Goal: Check status: Check status

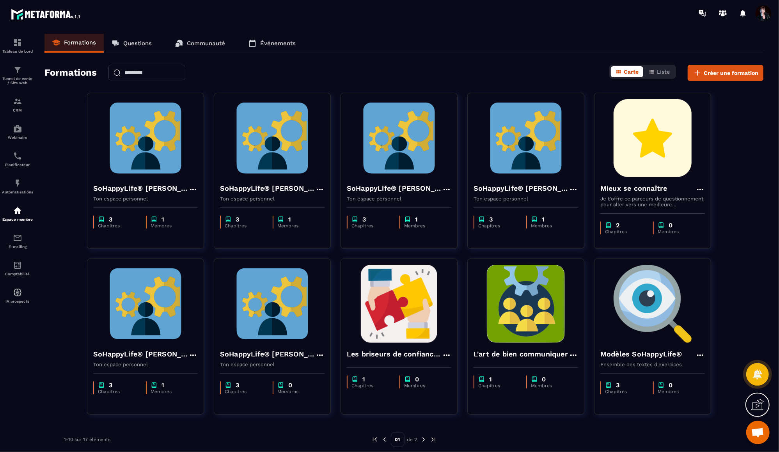
scroll to position [7792, 0]
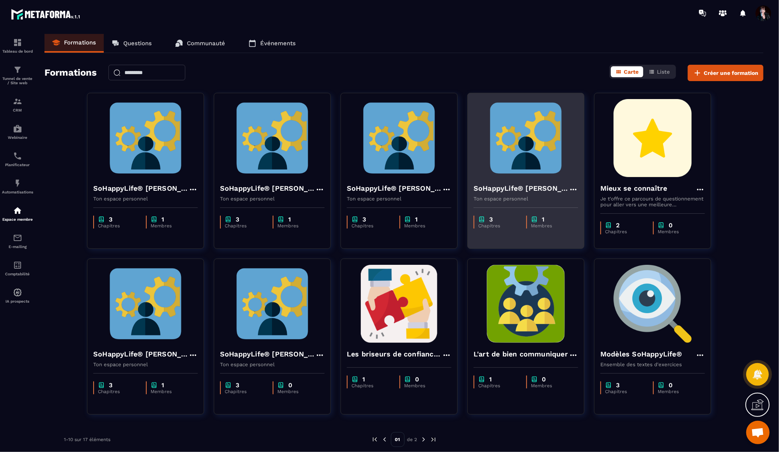
click at [516, 167] on img at bounding box center [525, 138] width 105 height 78
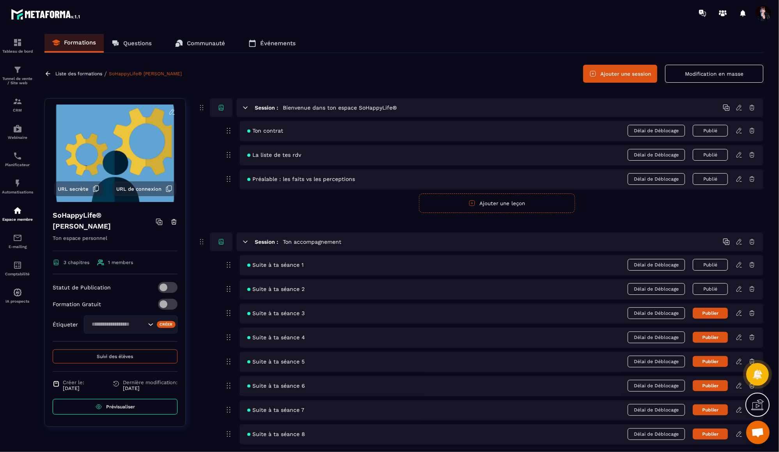
click at [108, 355] on span "Suivi des élèves" at bounding box center [115, 356] width 36 height 5
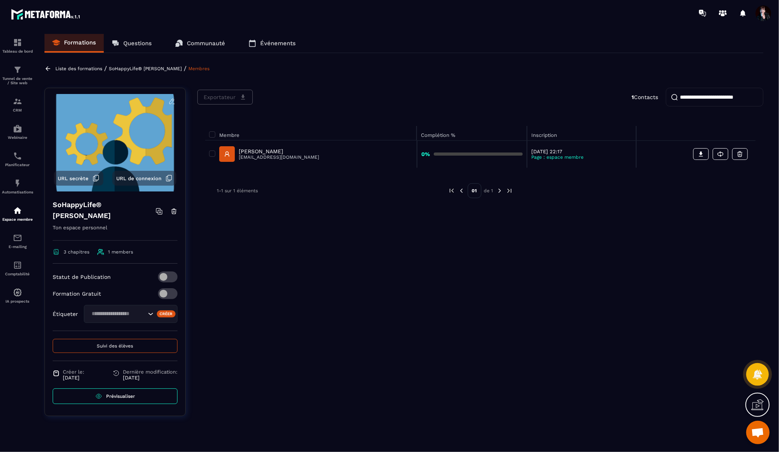
click at [264, 150] on p "[PERSON_NAME]" at bounding box center [279, 151] width 80 height 6
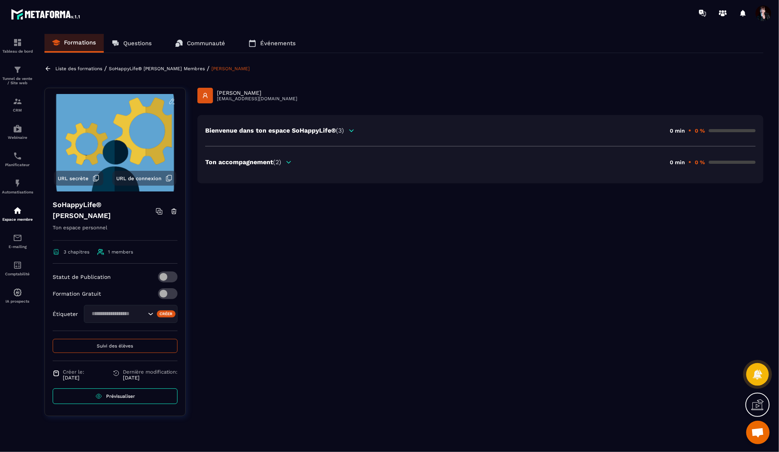
click at [351, 129] on icon at bounding box center [351, 130] width 4 height 2
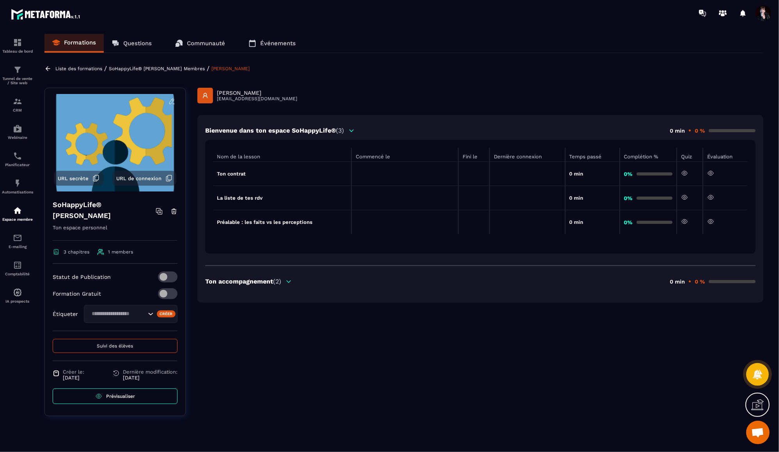
click at [351, 129] on icon at bounding box center [351, 130] width 4 height 2
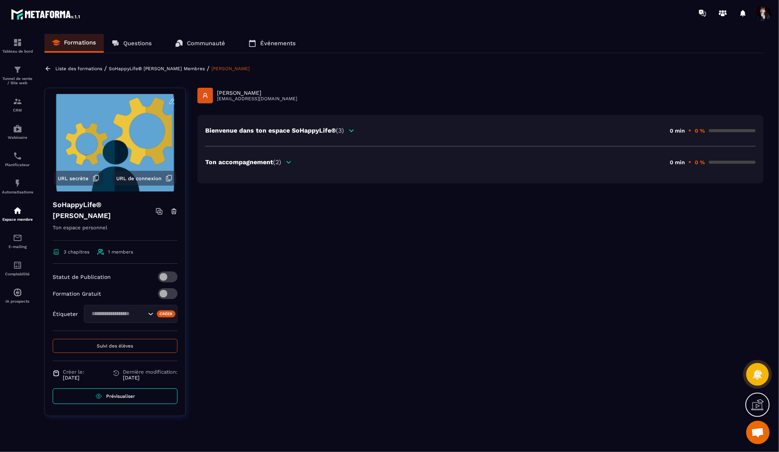
click at [289, 162] on icon at bounding box center [289, 162] width 4 height 2
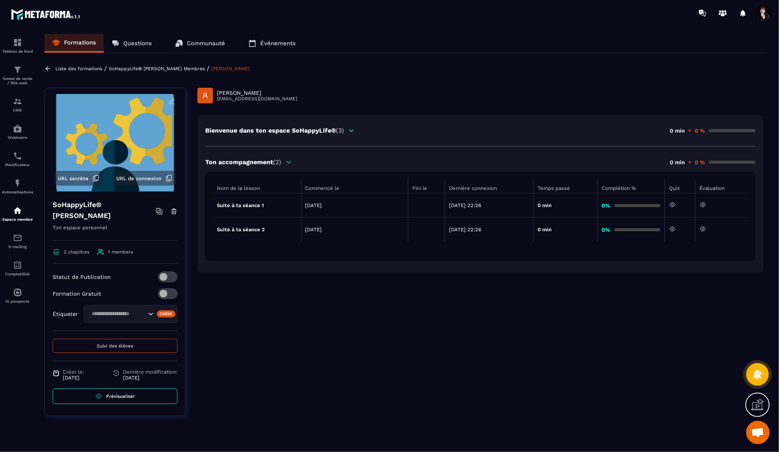
click at [289, 162] on icon at bounding box center [289, 162] width 4 height 2
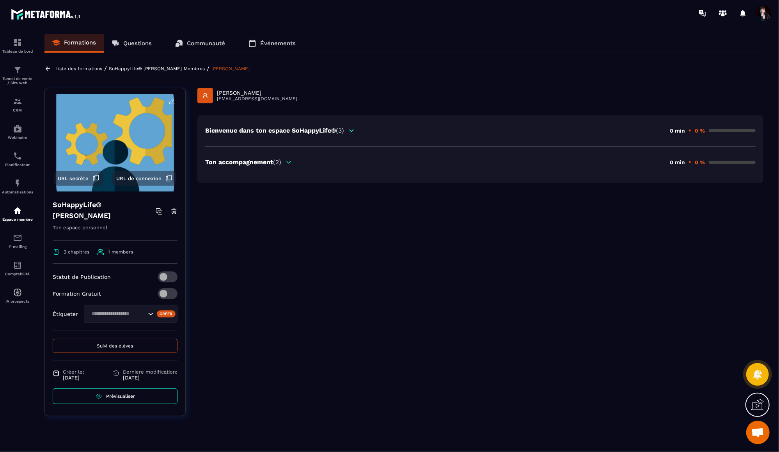
click at [187, 71] on p "Membres" at bounding box center [194, 68] width 21 height 5
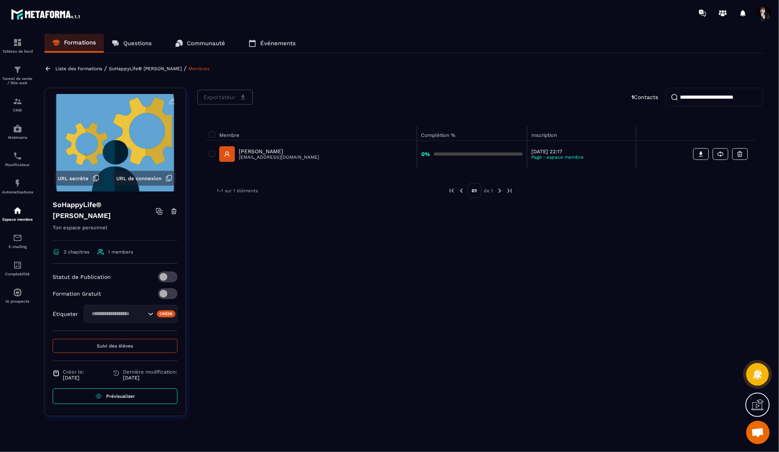
click at [78, 69] on p "Liste des formations" at bounding box center [78, 68] width 47 height 5
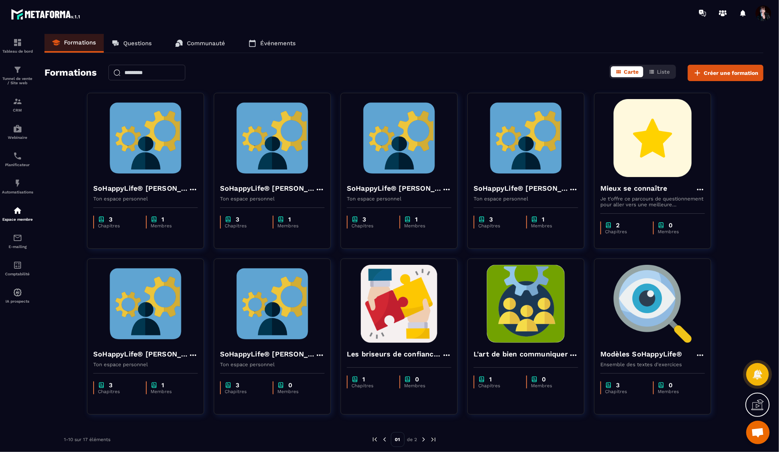
click at [756, 434] on span "Ouvrir le chat" at bounding box center [757, 433] width 13 height 11
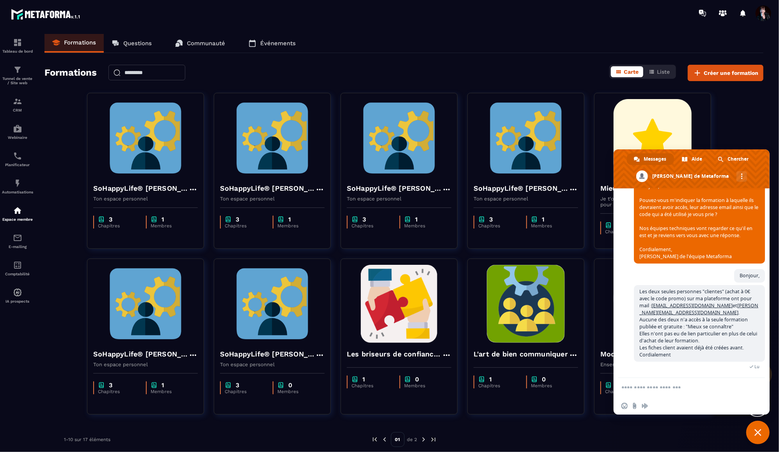
scroll to position [7792, 0]
click at [756, 434] on span "Fermer le chat" at bounding box center [757, 432] width 7 height 7
